Goal: Browse casually

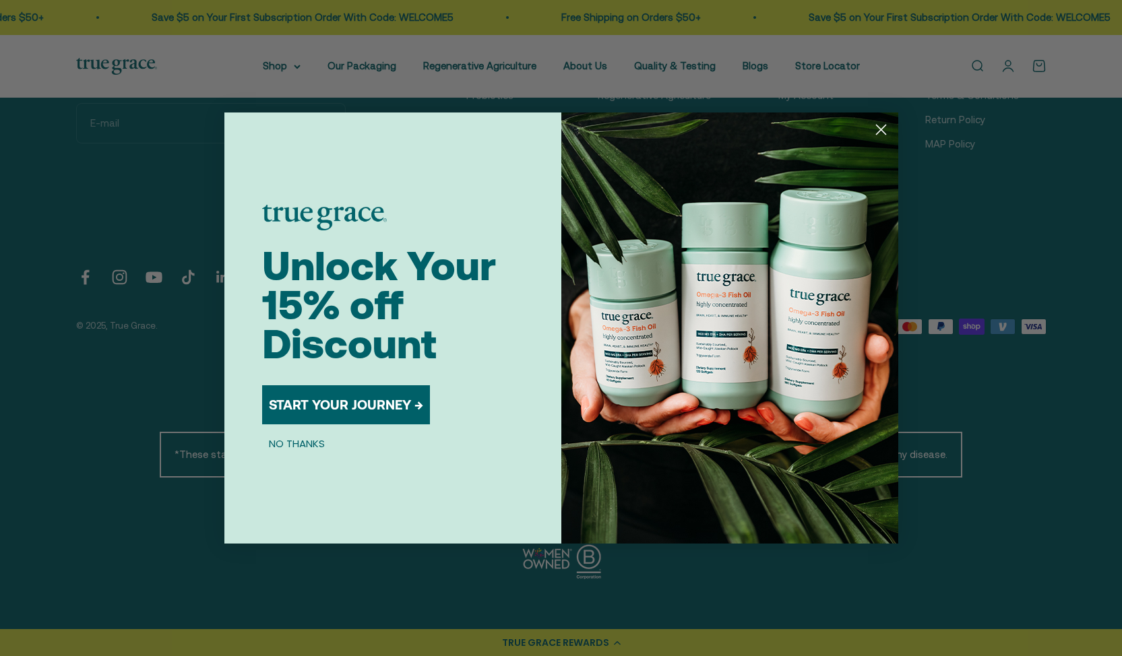
click at [725, 613] on div "Close dialog Unlock Your 15% off Discount START YOUR JOURNEY → NO THANKS Submit" at bounding box center [561, 328] width 1122 height 656
click at [722, 594] on div "Close dialog Unlock Your 15% off Discount START YOUR JOURNEY → NO THANKS Submit" at bounding box center [561, 328] width 1122 height 656
click at [720, 598] on div "Close dialog Unlock Your 15% off Discount START YOUR JOURNEY → NO THANKS Submit" at bounding box center [561, 328] width 1122 height 656
click at [885, 129] on circle "Close dialog" at bounding box center [880, 130] width 22 height 22
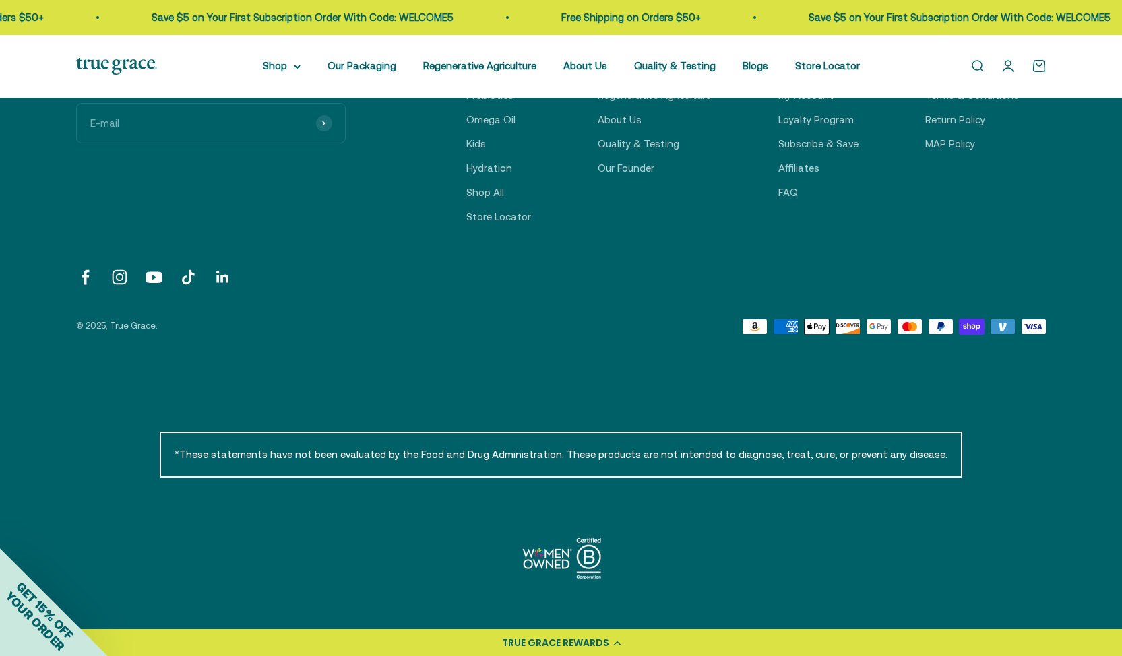
click at [229, 276] on link "Follow on LinkedIn" at bounding box center [223, 277] width 18 height 18
